Goal: Find contact information: Find contact information

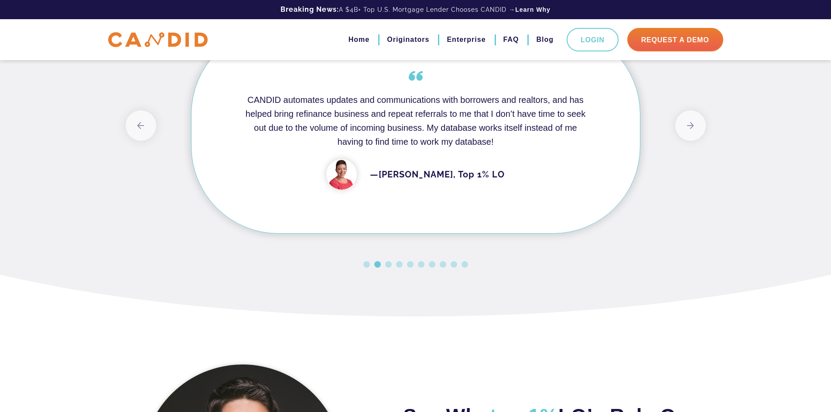
scroll to position [785, 0]
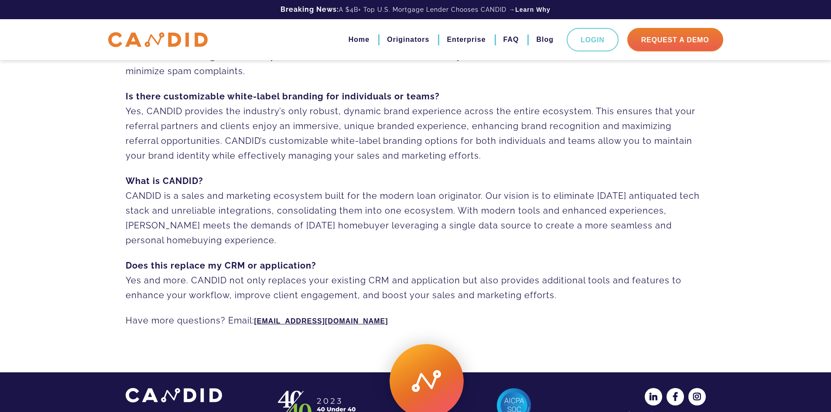
scroll to position [603, 0]
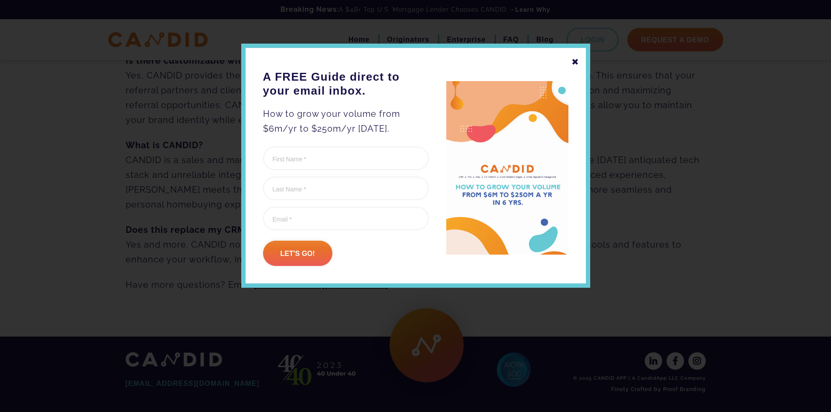
click at [573, 62] on div "✖" at bounding box center [575, 62] width 8 height 15
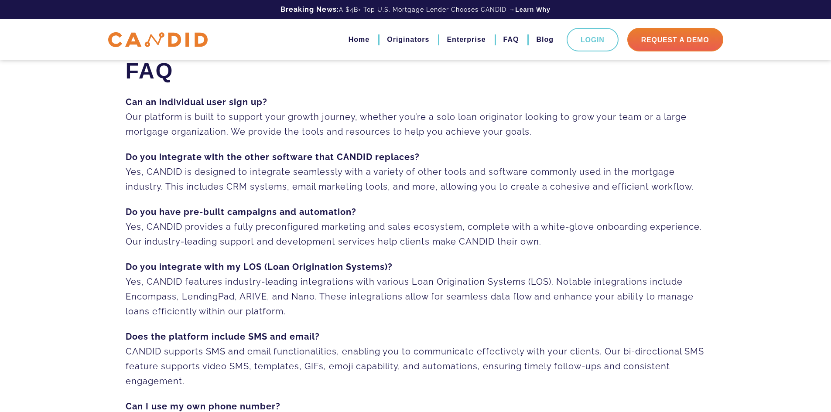
scroll to position [0, 0]
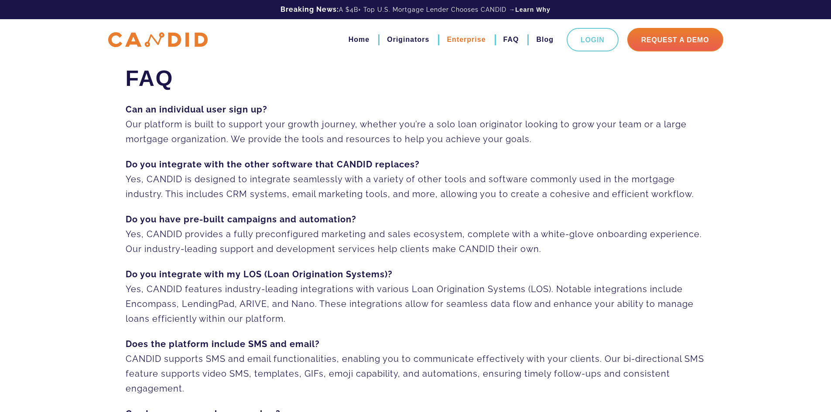
click at [469, 41] on link "Enterprise" at bounding box center [466, 39] width 39 height 15
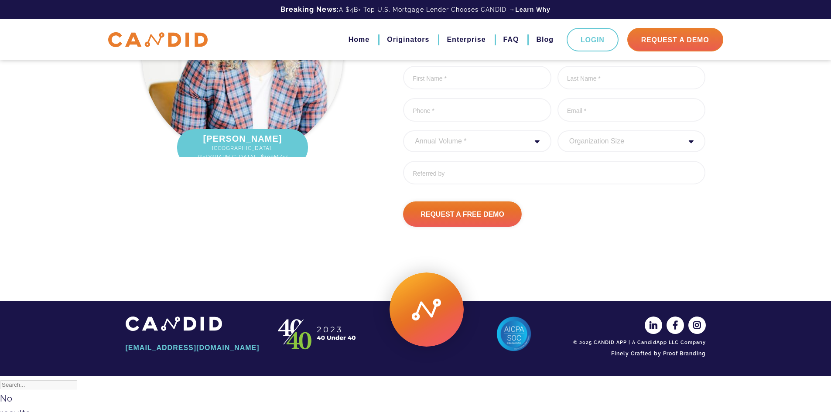
scroll to position [2365, 0]
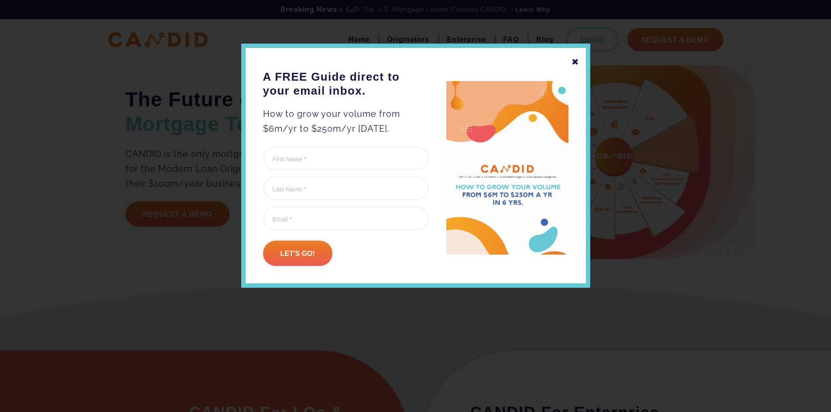
click at [576, 62] on div "✖" at bounding box center [575, 62] width 8 height 15
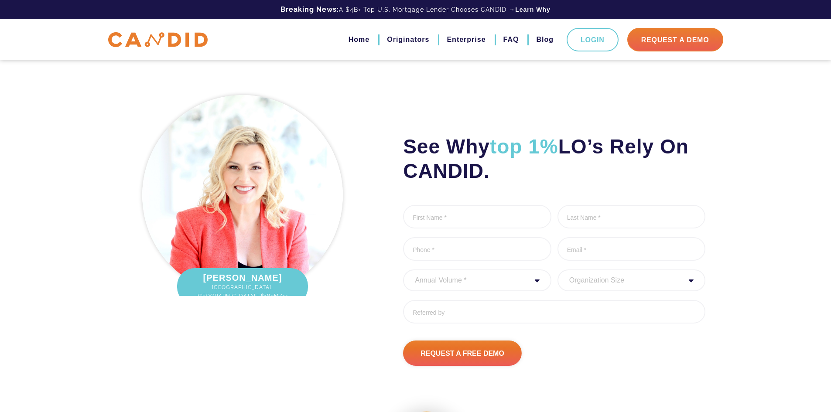
scroll to position [1154, 0]
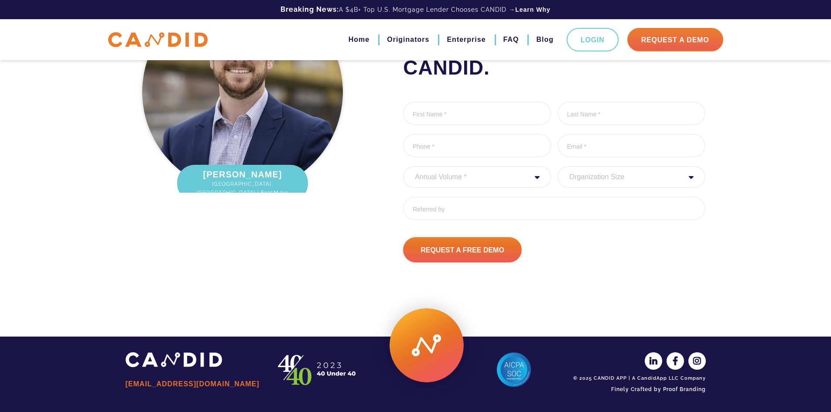
click at [163, 384] on link "[EMAIL_ADDRESS][DOMAIN_NAME]" at bounding box center [193, 384] width 135 height 15
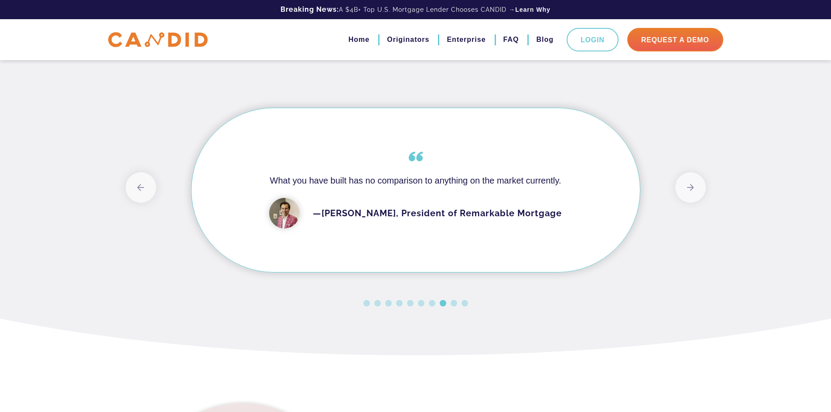
scroll to position [676, 0]
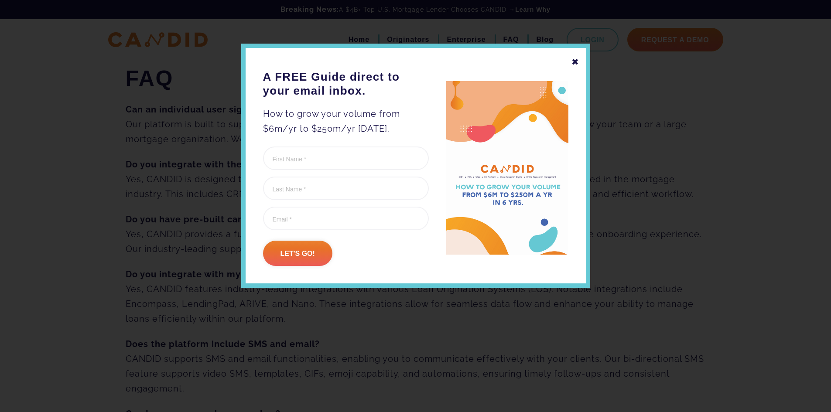
click at [572, 61] on div "✖" at bounding box center [575, 62] width 8 height 15
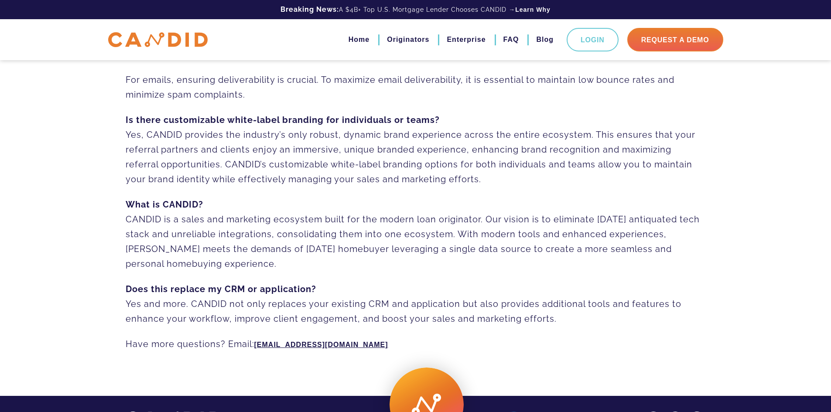
scroll to position [567, 0]
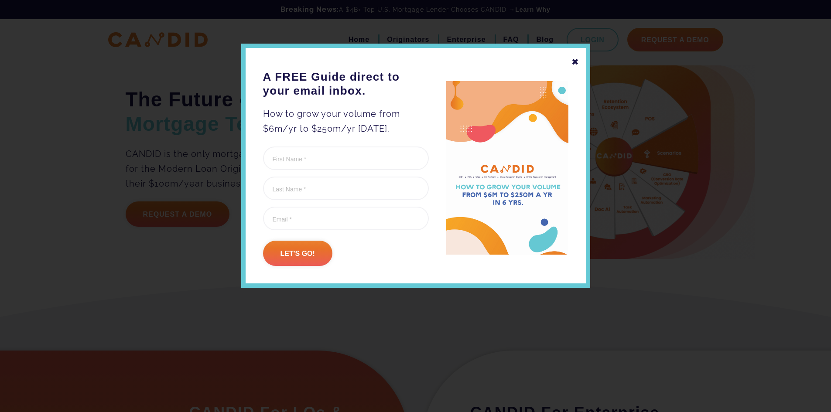
click at [574, 58] on div "✖" at bounding box center [575, 62] width 8 height 15
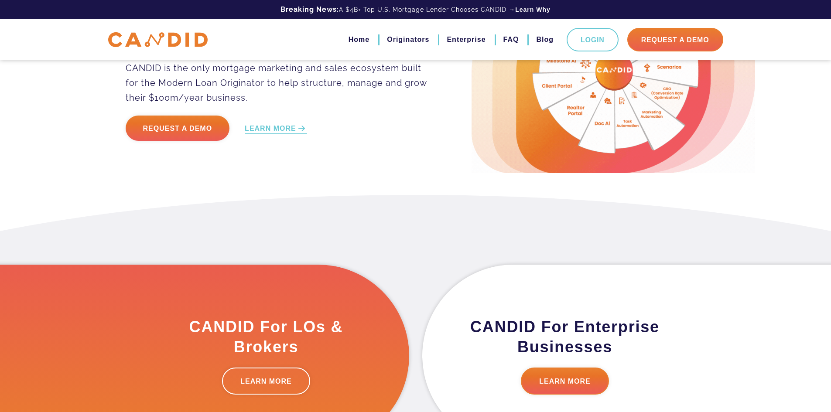
scroll to position [131, 0]
